Goal: Task Accomplishment & Management: Use online tool/utility

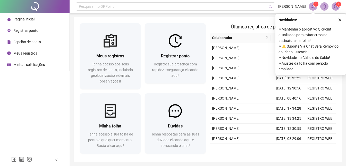
click at [30, 29] on span "Registrar ponto" at bounding box center [25, 30] width 25 height 4
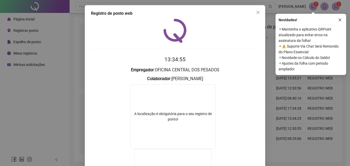
click at [339, 20] on icon "close" at bounding box center [340, 20] width 4 height 4
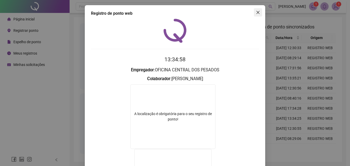
click at [257, 12] on icon "close" at bounding box center [258, 12] width 3 height 3
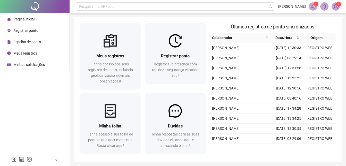
click at [20, 31] on span "Registrar ponto" at bounding box center [25, 30] width 25 height 4
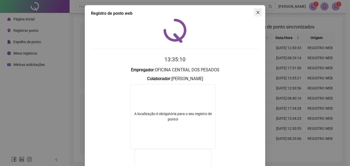
click at [257, 11] on icon "close" at bounding box center [258, 12] width 3 height 3
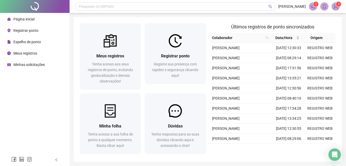
click at [24, 30] on span "Registrar ponto" at bounding box center [25, 30] width 25 height 4
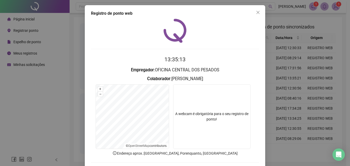
scroll to position [24, 0]
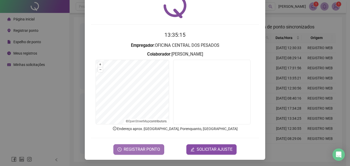
click at [142, 151] on span "REGISTRAR PONTO" at bounding box center [142, 149] width 36 height 6
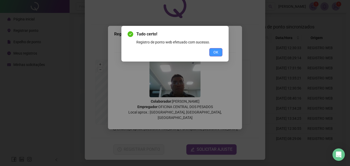
click at [213, 52] on button "OK" at bounding box center [215, 52] width 13 height 8
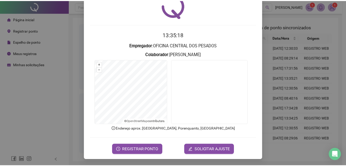
scroll to position [0, 0]
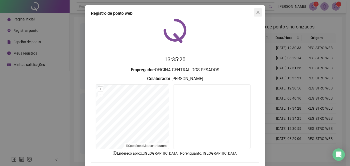
click at [258, 12] on icon "close" at bounding box center [258, 12] width 4 height 4
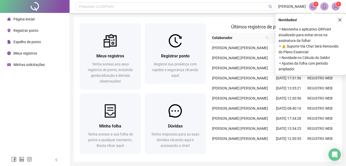
click at [339, 20] on icon "close" at bounding box center [340, 20] width 4 height 4
